Goal: Transaction & Acquisition: Purchase product/service

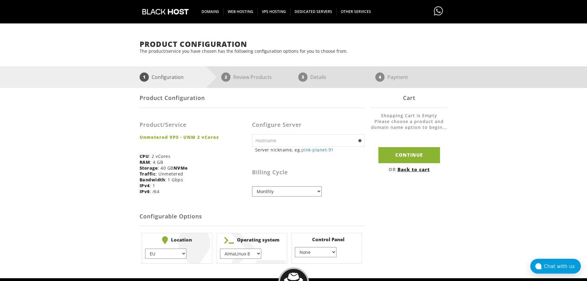
scroll to position [31, 0]
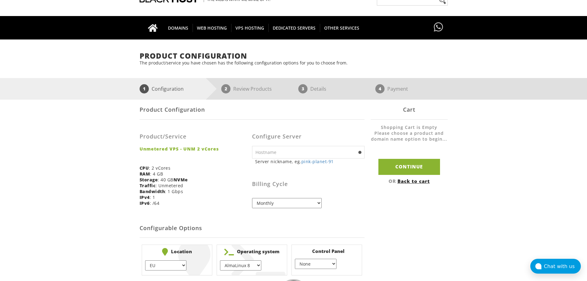
click at [310, 207] on select "Monthly Quarterly (Save: ~5%) Semi-Annually (Save: ~10%) Annually (Save: ~15%) …" at bounding box center [287, 203] width 70 height 10
select select "annually"
click at [252, 198] on select "Monthly Quarterly (Save: ~5%) Semi-Annually (Save: ~10%) Annually (Save: ~15%) …" at bounding box center [287, 203] width 70 height 10
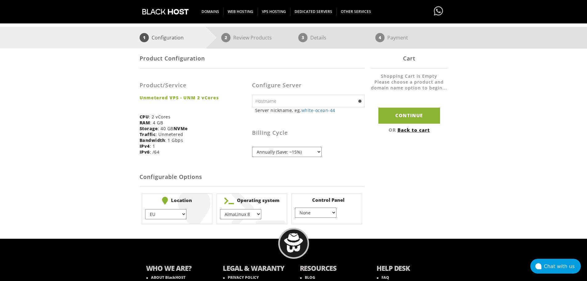
scroll to position [127, 0]
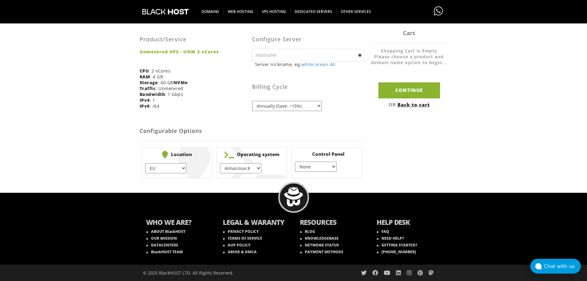
click at [174, 168] on select "EU } USA } London } Amsterdam } Vienna } Chicago }" at bounding box center [165, 168] width 41 height 10
click at [258, 169] on select "AlmaLinux 8 } AlmaLinux 9 } AlmaLinux 10 } Rocky Linux 8 } Rocky Linux 9 } Cent…" at bounding box center [240, 168] width 41 height 10
select select "1147"
click at [220, 163] on select "AlmaLinux 8 } AlmaLinux 9 } AlmaLinux 10 } Rocky Linux 8 } Rocky Linux 9 } Cent…" at bounding box center [240, 168] width 41 height 10
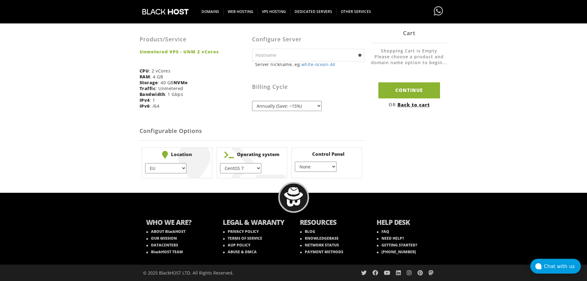
click at [319, 164] on select "None } Virtualmin } Cpanel } DirectAdmin }" at bounding box center [315, 166] width 41 height 10
select select "256"
click at [295, 161] on select "None } Virtualmin } Cpanel } DirectAdmin }" at bounding box center [315, 166] width 41 height 10
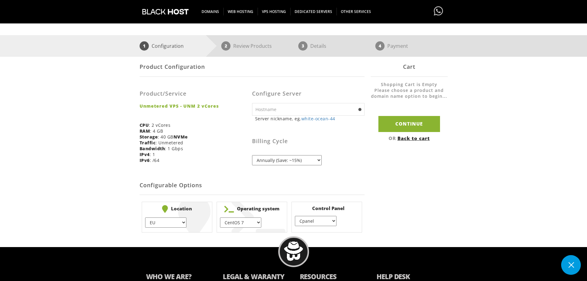
scroll to position [66, 0]
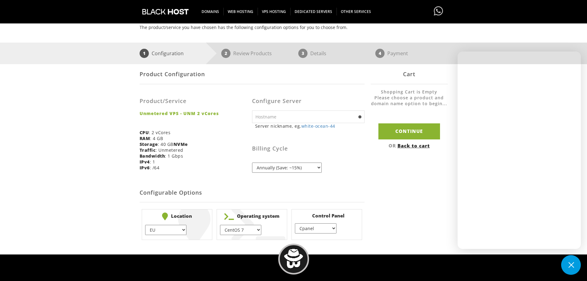
click at [171, 149] on div "Product/Service Unmetered VPS - UNM 2 vCores CPU : 2 vCores RAM : 4 GB Storage …" at bounding box center [196, 132] width 112 height 86
drag, startPoint x: 182, startPoint y: 156, endPoint x: 173, endPoint y: 155, distance: 9.3
click at [173, 155] on div "Product/Service Unmetered VPS - UNM 2 vCores CPU : 2 vCores RAM : 4 GB Storage …" at bounding box center [196, 132] width 112 height 86
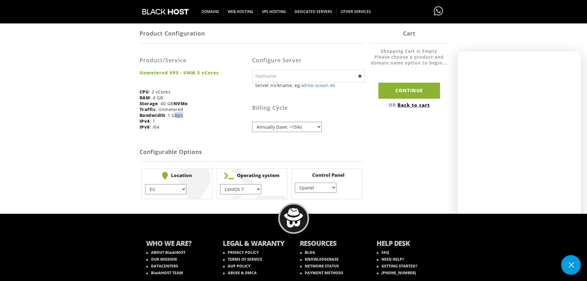
scroll to position [127, 0]
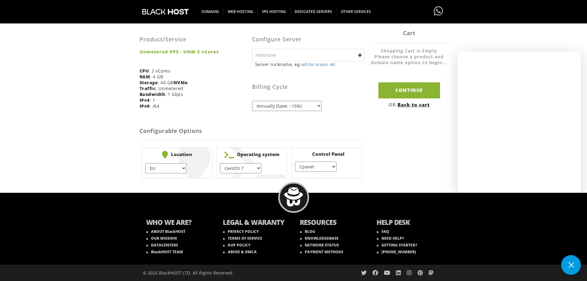
drag, startPoint x: 186, startPoint y: 165, endPoint x: 183, endPoint y: 166, distance: 3.4
click at [185, 165] on li "Location EU } USA } London } Amsterdam } Vienna } Chicago } + $" at bounding box center [177, 162] width 71 height 31
click at [183, 167] on select "EU } USA } London } Amsterdam } Vienna } Chicago }" at bounding box center [165, 168] width 41 height 10
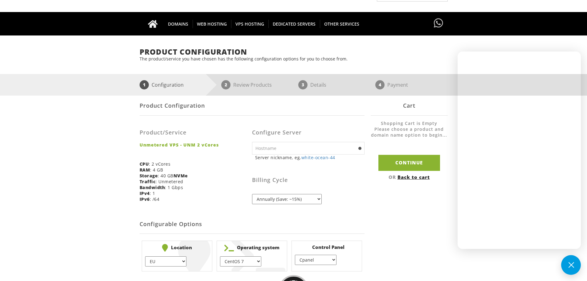
scroll to position [4, 0]
